Goal: Obtain resource: Download file/media

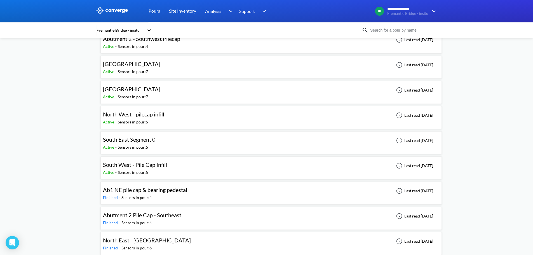
scroll to position [56, 0]
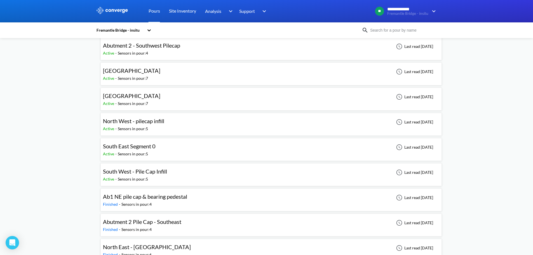
click at [148, 125] on div "North West - pilecap infill" at bounding box center [133, 121] width 61 height 9
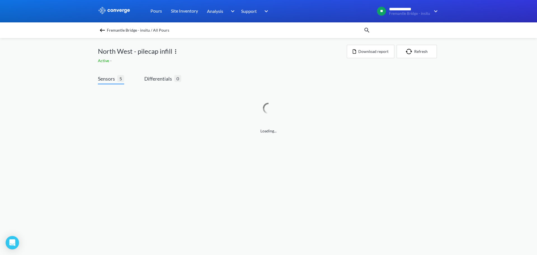
click at [176, 50] on img at bounding box center [175, 51] width 7 height 7
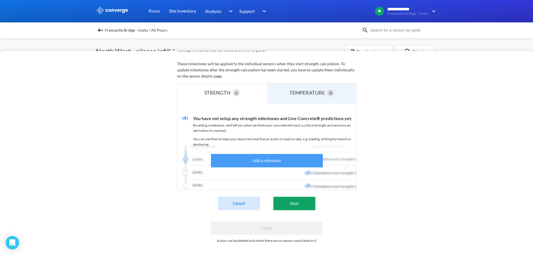
click at [241, 158] on button "Add a milestone" at bounding box center [267, 160] width 112 height 13
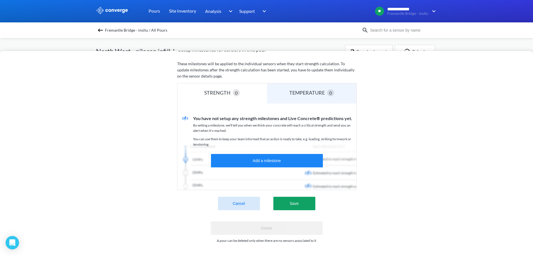
scroll to position [91, 0]
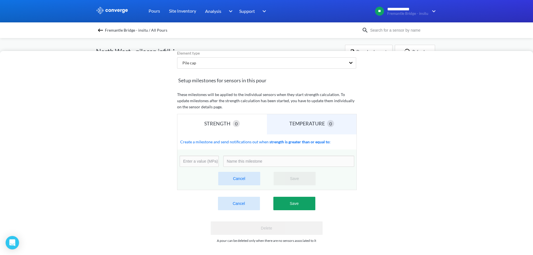
click at [225, 172] on button "Cancel" at bounding box center [239, 178] width 42 height 13
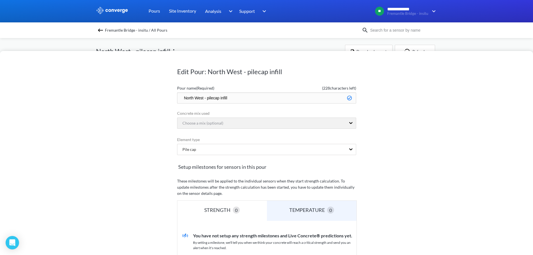
scroll to position [121, 0]
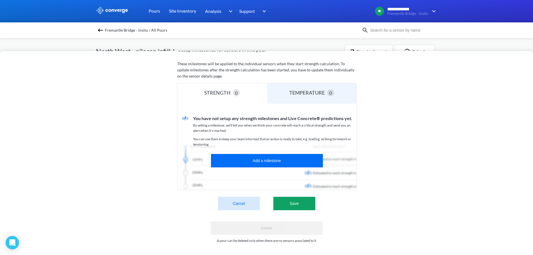
click at [254, 201] on button "Cancel" at bounding box center [239, 203] width 42 height 13
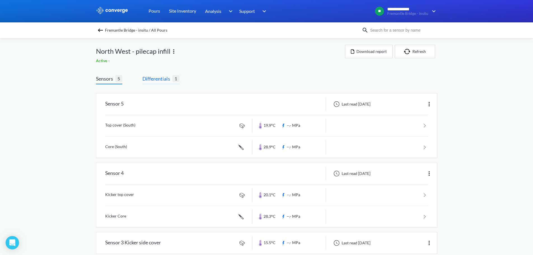
click at [168, 76] on span "Differentials" at bounding box center [157, 79] width 30 height 8
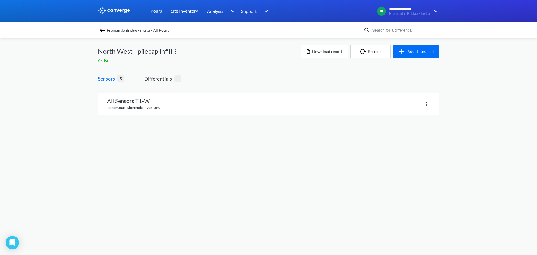
click at [112, 76] on span "Sensors" at bounding box center [107, 79] width 19 height 8
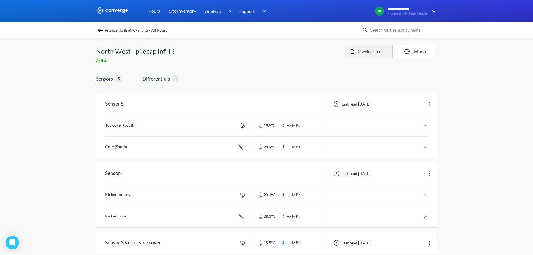
click at [368, 52] on button "Download report" at bounding box center [369, 51] width 48 height 13
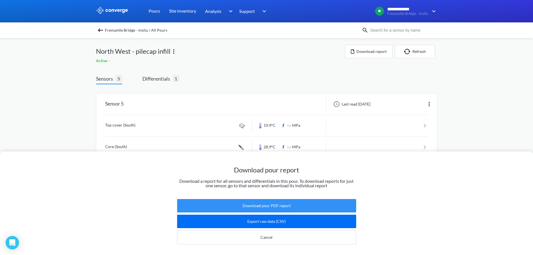
click at [288, 203] on button "Download pour PDF report" at bounding box center [266, 205] width 179 height 13
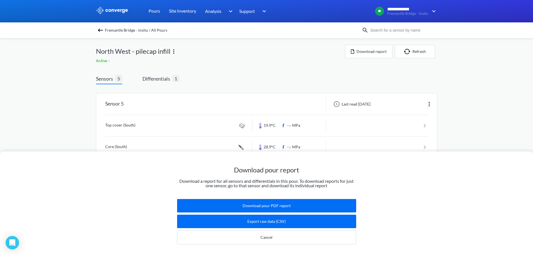
click at [245, 70] on div "Download pour report Download a report for all sensors and differentials in thi…" at bounding box center [266, 127] width 533 height 255
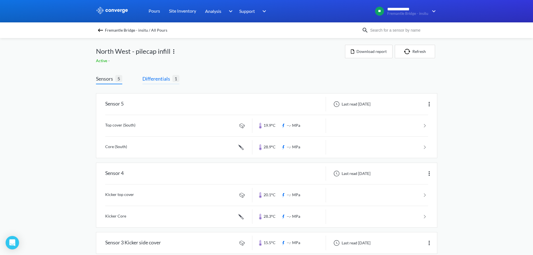
click at [152, 79] on span "Differentials" at bounding box center [157, 79] width 30 height 8
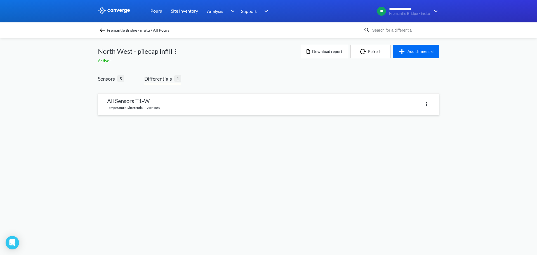
click at [147, 103] on link at bounding box center [268, 103] width 340 height 21
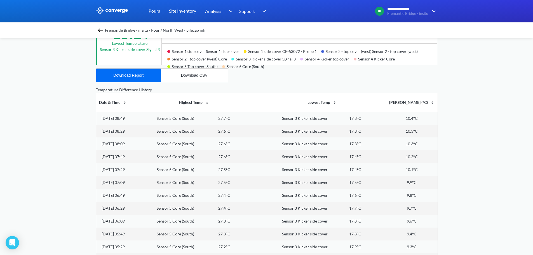
scroll to position [186, 0]
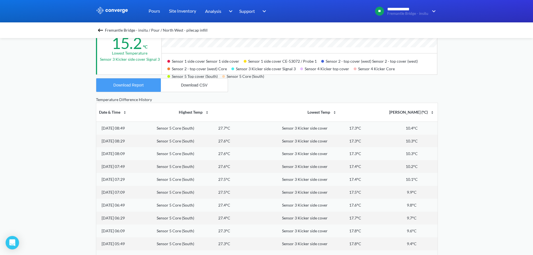
click at [148, 88] on button "Download Report" at bounding box center [128, 84] width 65 height 13
